Goal: Task Accomplishment & Management: Complete application form

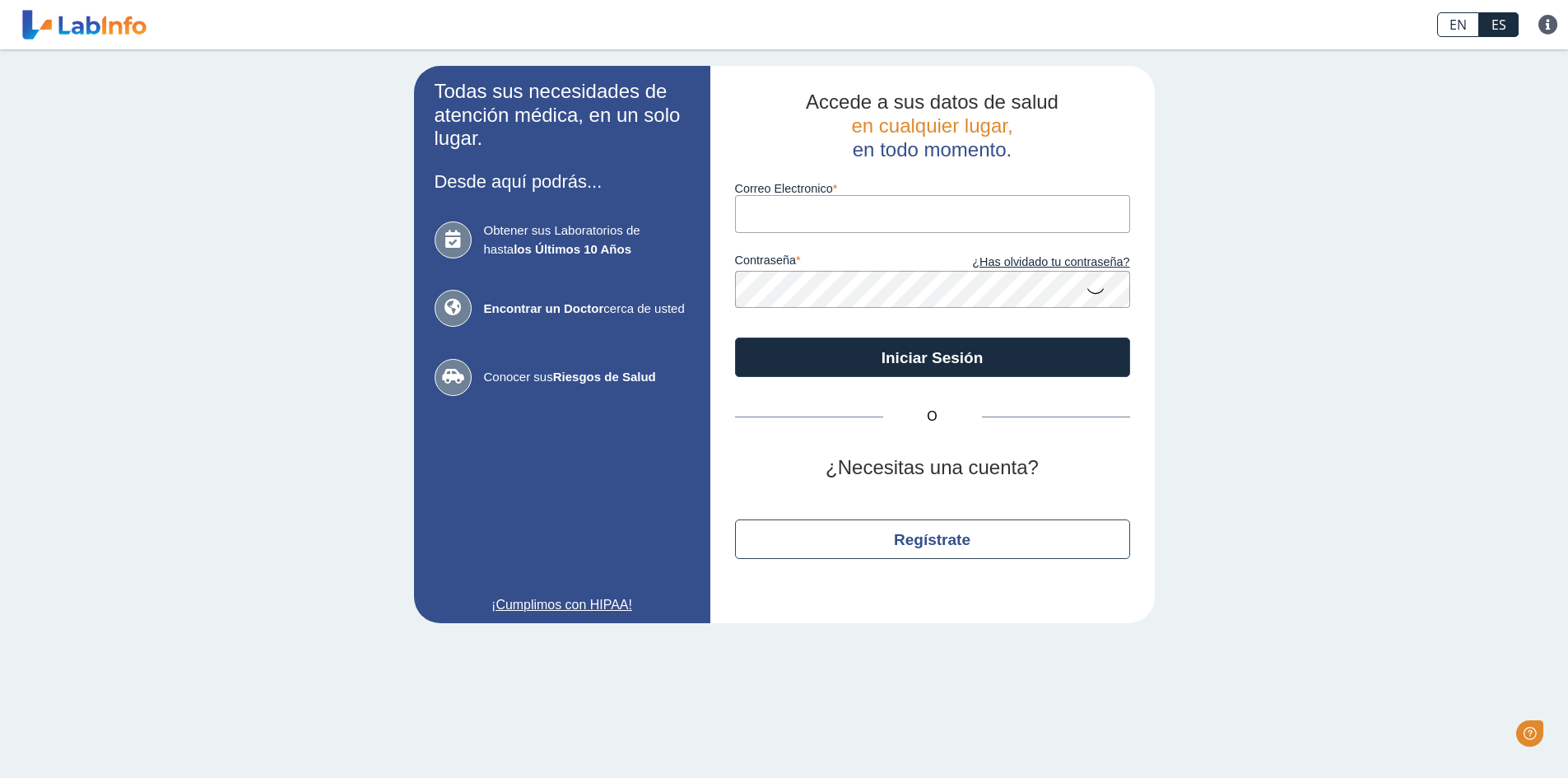
click at [787, 218] on input "Correo Electronico" at bounding box center [932, 214] width 395 height 37
click at [827, 223] on input "Correo Electronico" at bounding box center [932, 214] width 395 height 37
type input "marceloverdejocolon@gmail.com"
click at [832, 215] on input "Correo Electronico" at bounding box center [932, 214] width 395 height 37
